Goal: Task Accomplishment & Management: Manage account settings

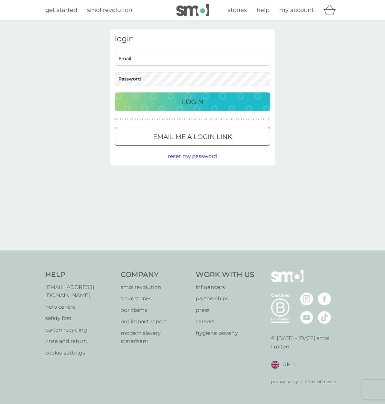
type input "[EMAIL_ADDRESS][PERSON_NAME][DOMAIN_NAME]"
click at [203, 103] on p "Login" at bounding box center [192, 102] width 21 height 10
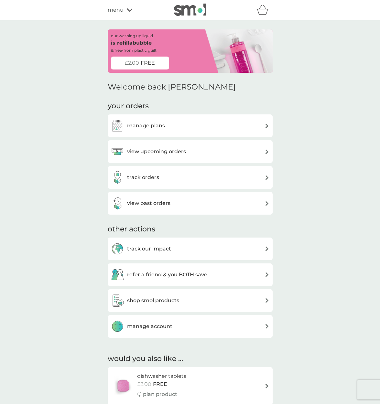
click at [178, 118] on div "manage plans" at bounding box center [190, 126] width 165 height 23
click at [175, 125] on div "manage plans" at bounding box center [190, 125] width 159 height 13
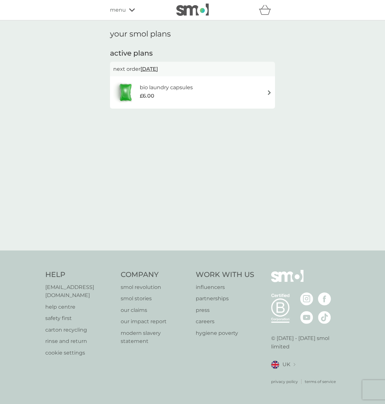
click at [226, 86] on div "bio laundry capsules £6.00" at bounding box center [192, 92] width 159 height 23
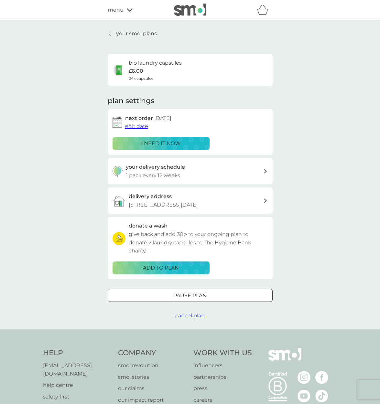
click at [195, 315] on span "cancel plan" at bounding box center [189, 316] width 29 height 6
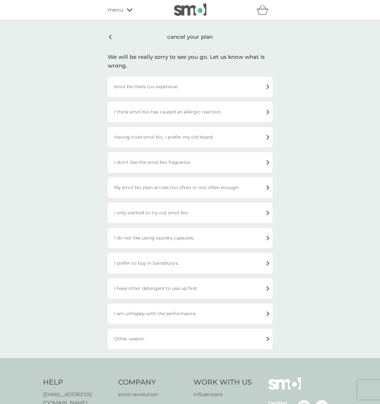
scroll to position [32, 0]
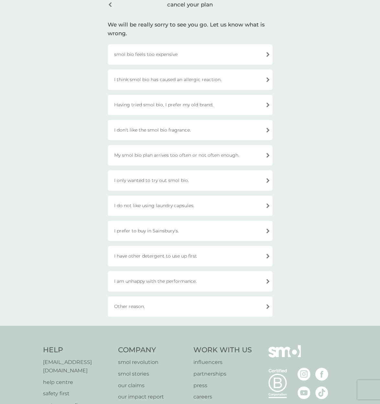
click at [168, 283] on div "I am unhappy with the performance." at bounding box center [190, 281] width 165 height 20
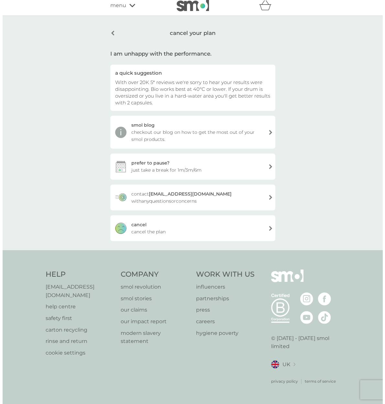
scroll to position [0, 0]
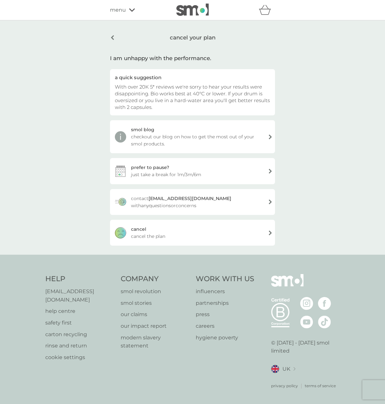
click at [176, 232] on div "cancel cancel the plan" at bounding box center [192, 233] width 165 height 26
